Goal: Register for event/course

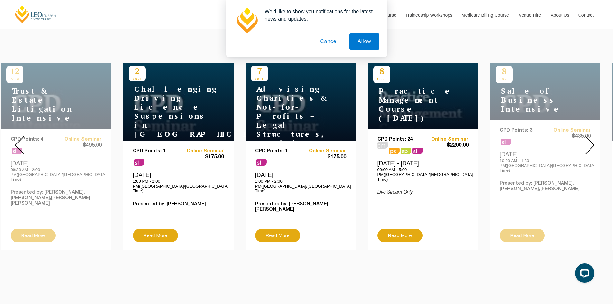
click at [593, 143] on img at bounding box center [590, 145] width 9 height 18
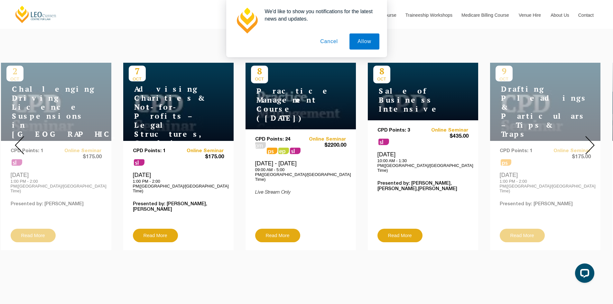
click at [593, 143] on img at bounding box center [590, 145] width 9 height 18
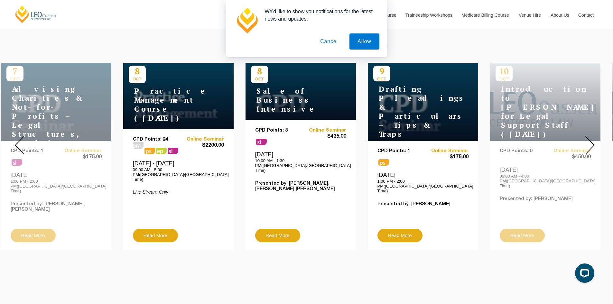
click at [593, 143] on img at bounding box center [590, 145] width 9 height 18
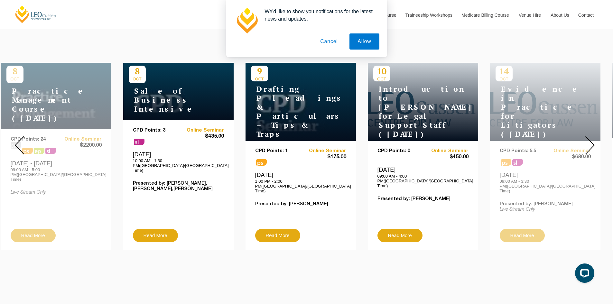
click at [593, 143] on img at bounding box center [590, 145] width 9 height 18
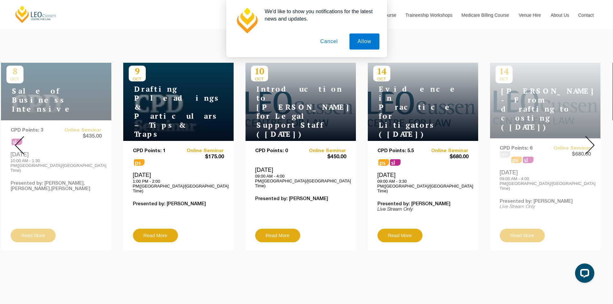
click at [593, 143] on img at bounding box center [590, 145] width 9 height 18
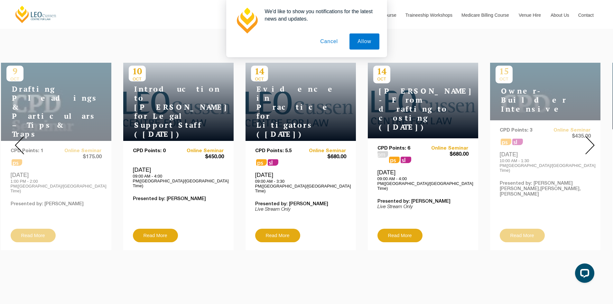
click at [593, 143] on img at bounding box center [590, 145] width 9 height 18
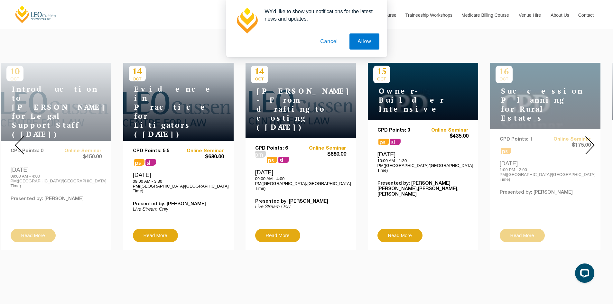
click at [593, 143] on img at bounding box center [590, 145] width 9 height 18
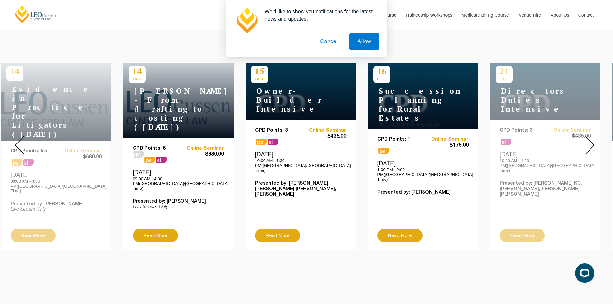
click at [593, 143] on img at bounding box center [590, 145] width 9 height 18
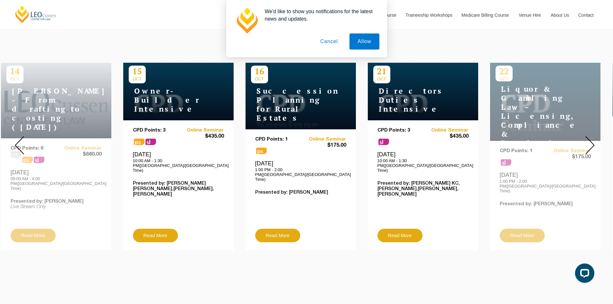
click at [593, 143] on img at bounding box center [590, 145] width 9 height 18
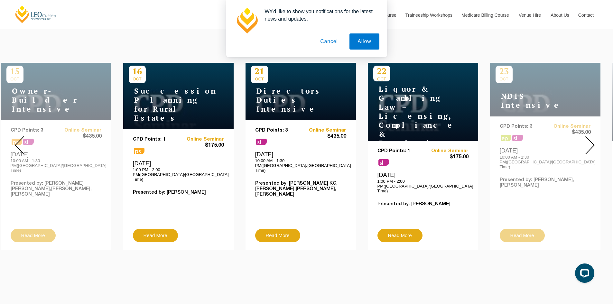
click at [593, 143] on img at bounding box center [590, 145] width 9 height 18
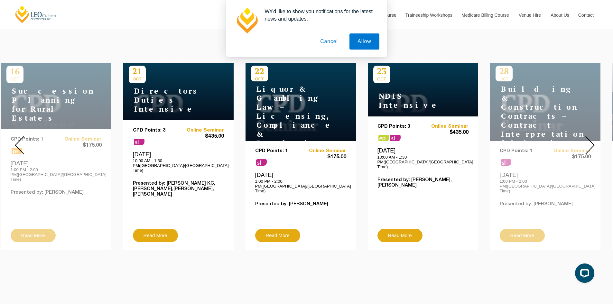
click at [593, 143] on img at bounding box center [590, 145] width 9 height 18
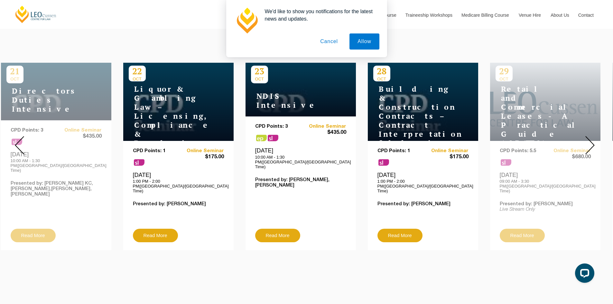
click at [593, 143] on img at bounding box center [590, 145] width 9 height 18
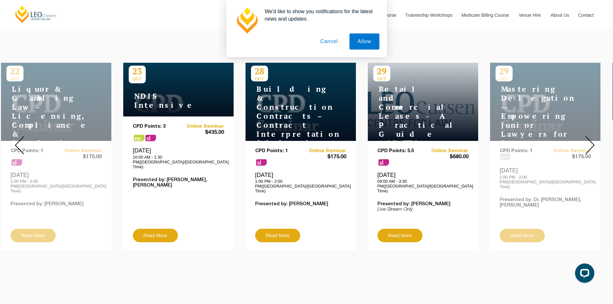
click at [593, 143] on img at bounding box center [590, 145] width 9 height 18
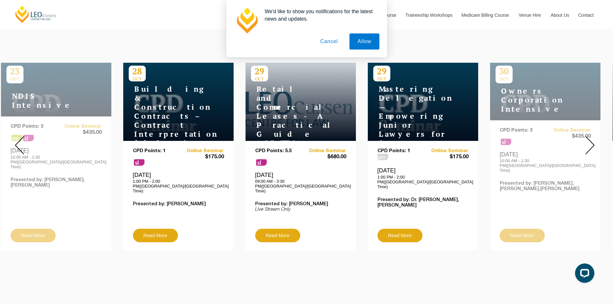
click at [593, 143] on img at bounding box center [590, 145] width 9 height 18
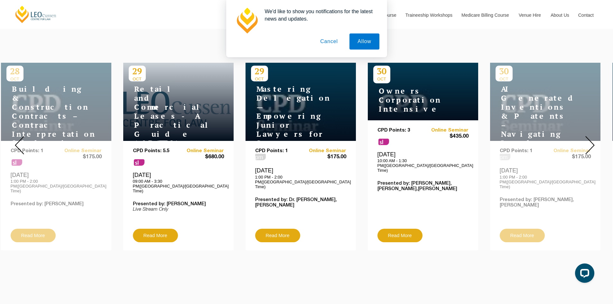
click at [593, 143] on img at bounding box center [590, 145] width 9 height 18
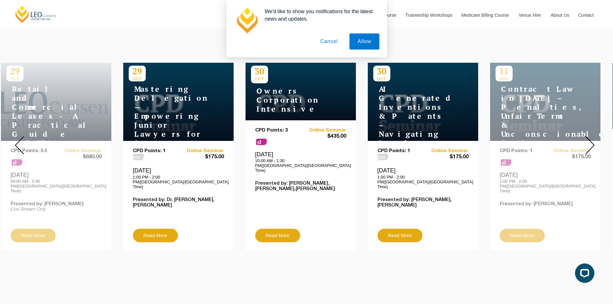
click at [593, 143] on img at bounding box center [590, 145] width 9 height 18
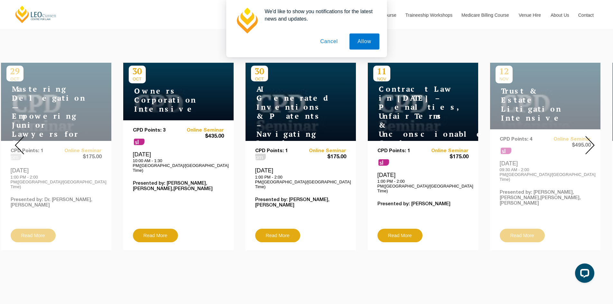
click at [593, 143] on img at bounding box center [590, 145] width 9 height 18
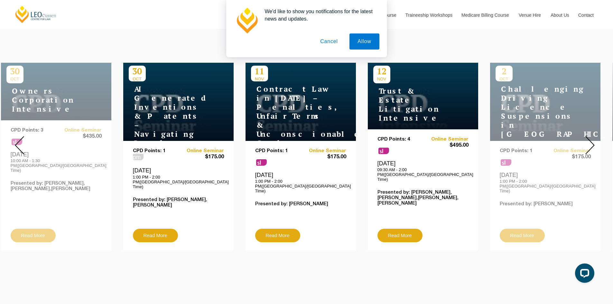
click at [593, 143] on img at bounding box center [590, 145] width 9 height 18
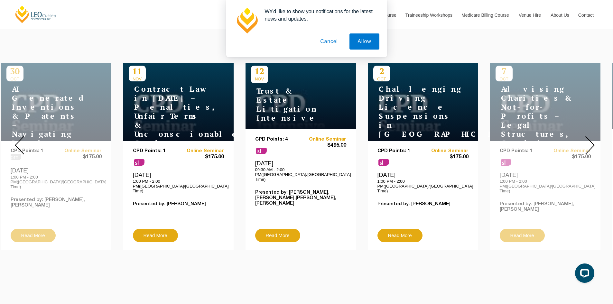
click at [593, 143] on img at bounding box center [590, 145] width 9 height 18
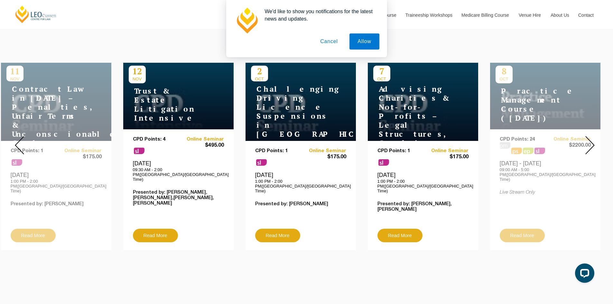
click at [593, 143] on img at bounding box center [590, 145] width 9 height 18
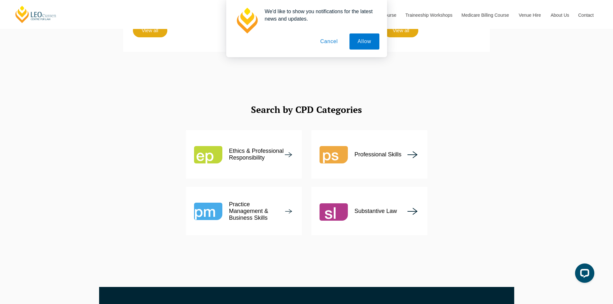
scroll to position [722, 0]
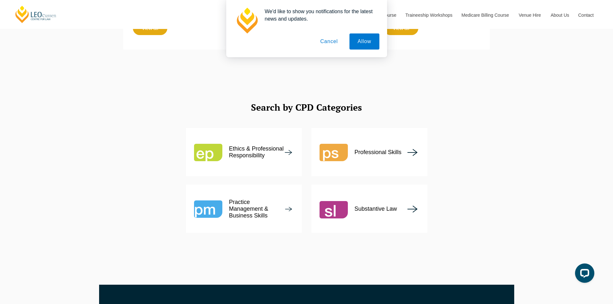
click at [274, 146] on p "Ethics & Professional Responsibility" at bounding box center [257, 153] width 56 height 14
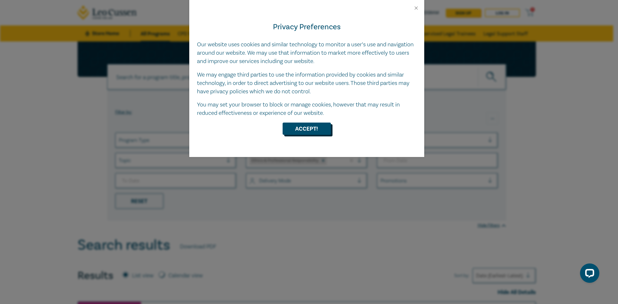
click at [303, 126] on button "Accept!" at bounding box center [307, 129] width 48 height 12
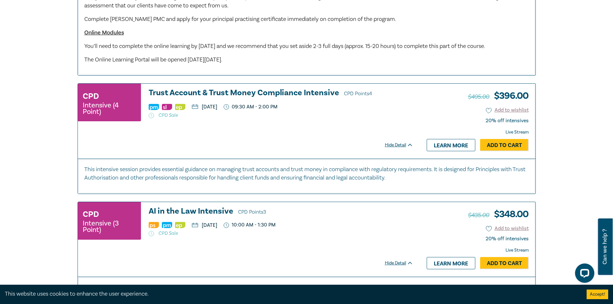
scroll to position [1144, 0]
